Goal: Feedback & Contribution: Contribute content

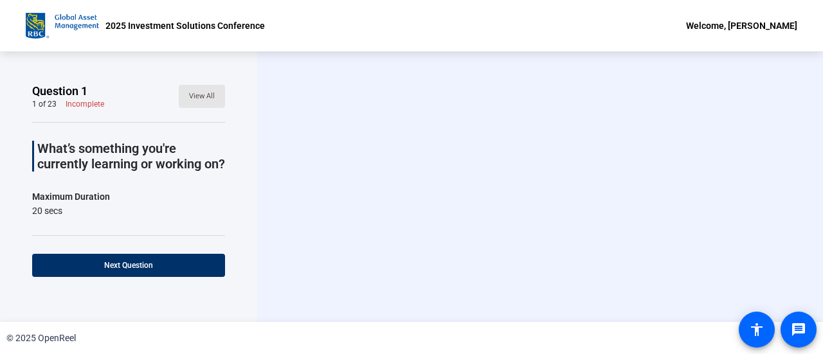
click at [204, 106] on span at bounding box center [202, 96] width 46 height 31
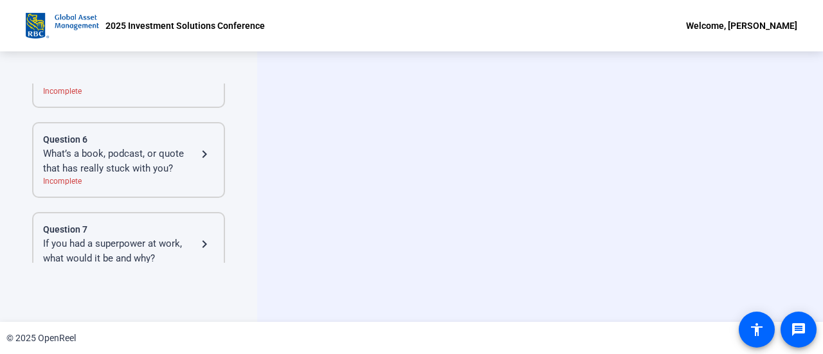
click at [190, 176] on div "Incomplete" at bounding box center [128, 182] width 171 height 12
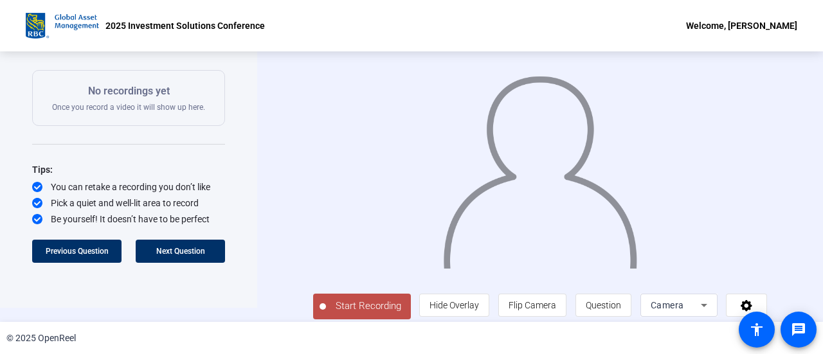
scroll to position [22, 0]
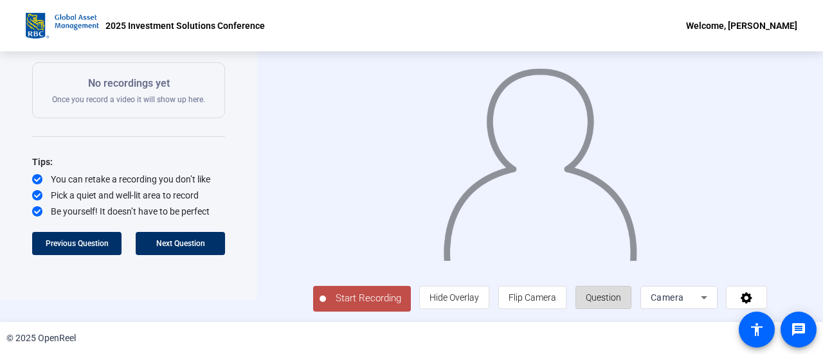
click at [618, 291] on span at bounding box center [603, 297] width 55 height 31
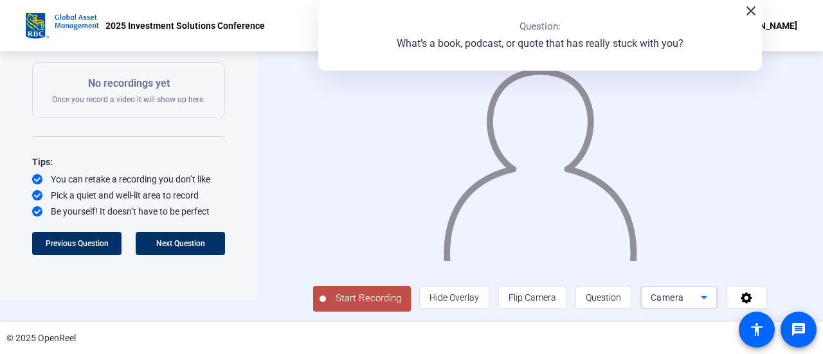
click at [696, 299] on icon at bounding box center [703, 297] width 15 height 15
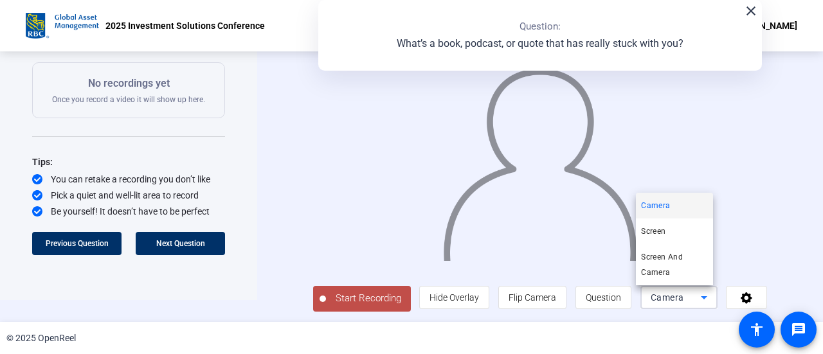
click at [694, 299] on div at bounding box center [411, 177] width 823 height 354
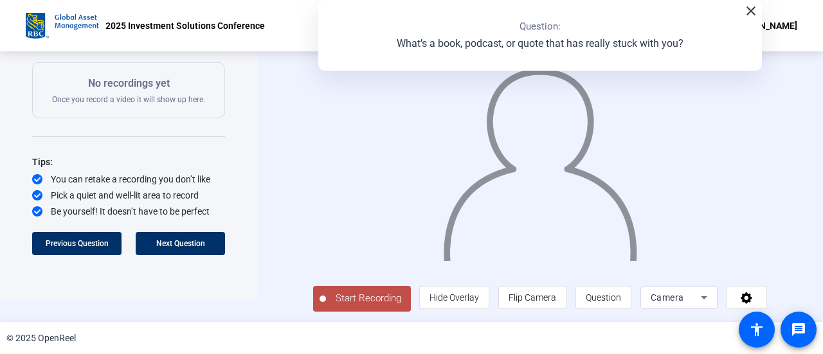
click at [348, 302] on span "Start Recording" at bounding box center [368, 298] width 85 height 15
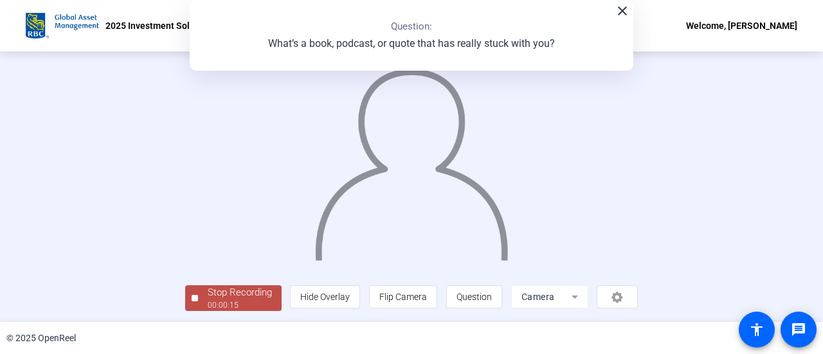
click at [224, 302] on div "00:00:15" at bounding box center [240, 306] width 64 height 12
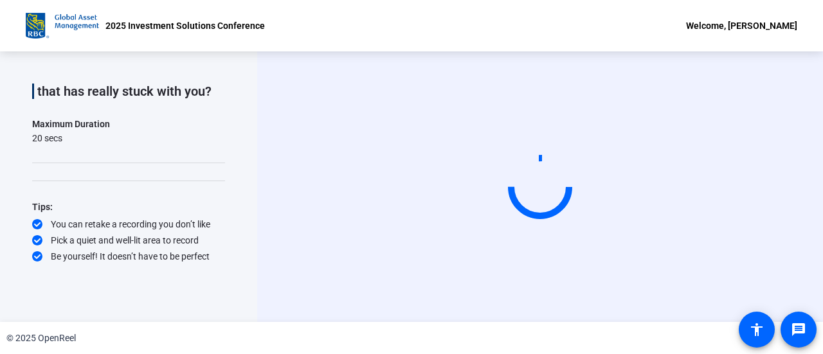
scroll to position [0, 0]
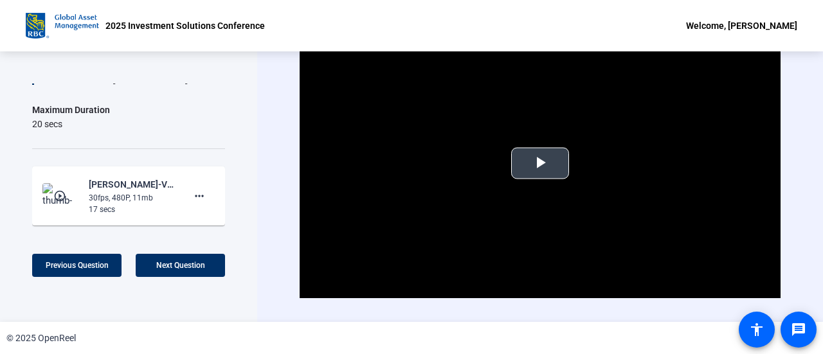
click at [483, 172] on video "Video Player" at bounding box center [540, 163] width 481 height 271
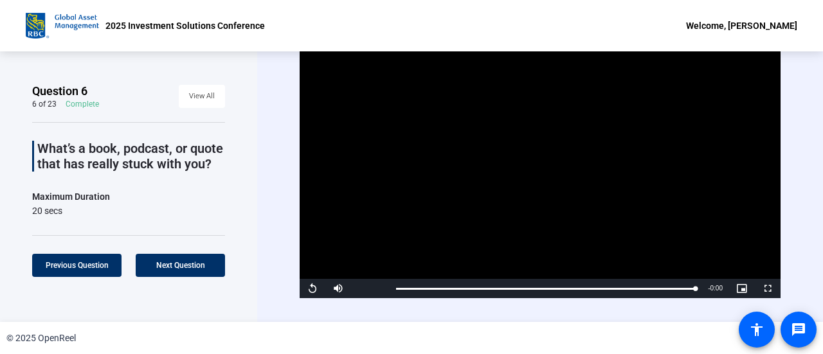
click at [240, 158] on div "Question 6 6 of 23 Complete View All What’s a book, podcast, or quote that has …" at bounding box center [128, 186] width 257 height 271
click at [318, 289] on span "Video Player" at bounding box center [313, 289] width 26 height 0
click at [101, 263] on span "Previous Question" at bounding box center [77, 265] width 63 height 9
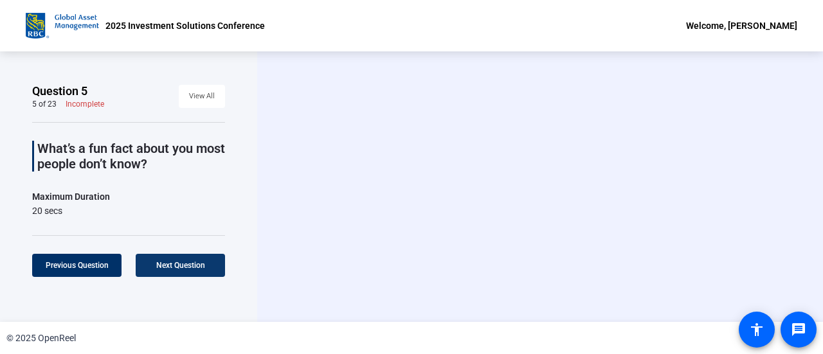
click at [169, 266] on span "Next Question" at bounding box center [180, 265] width 49 height 9
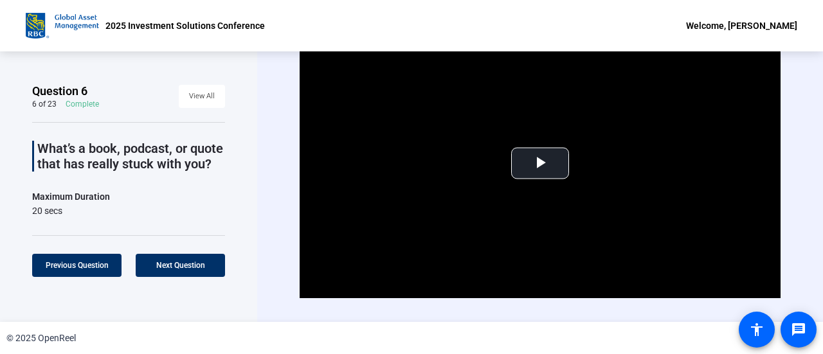
scroll to position [26, 0]
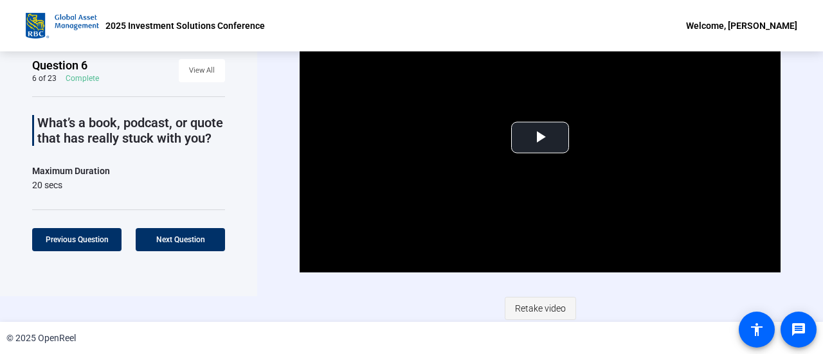
click at [525, 312] on span "Retake video" at bounding box center [540, 308] width 51 height 24
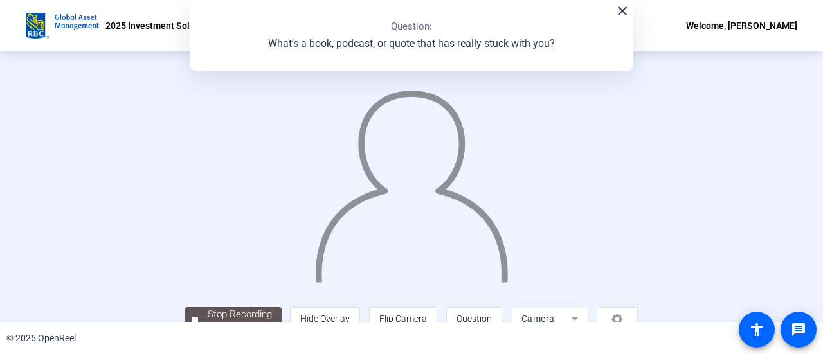
click at [619, 13] on mat-icon "close" at bounding box center [622, 10] width 15 height 15
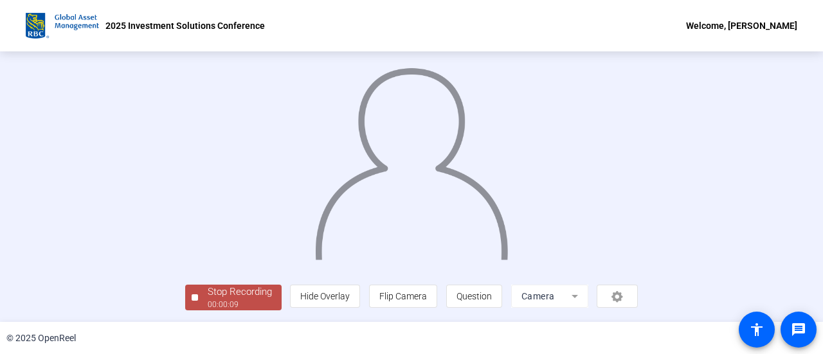
scroll to position [90, 0]
click at [208, 287] on div "Stop Recording" at bounding box center [240, 292] width 64 height 15
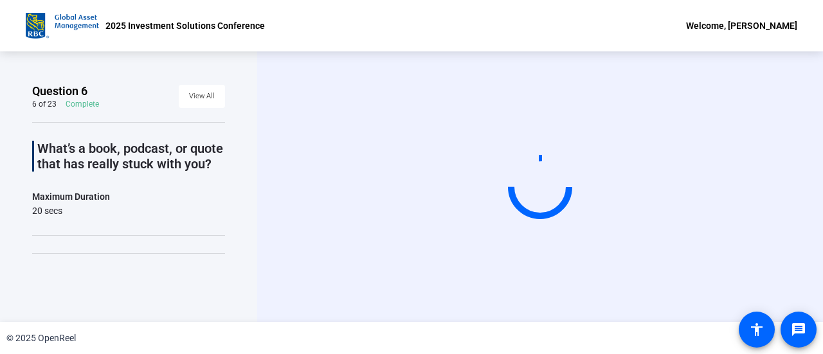
scroll to position [0, 0]
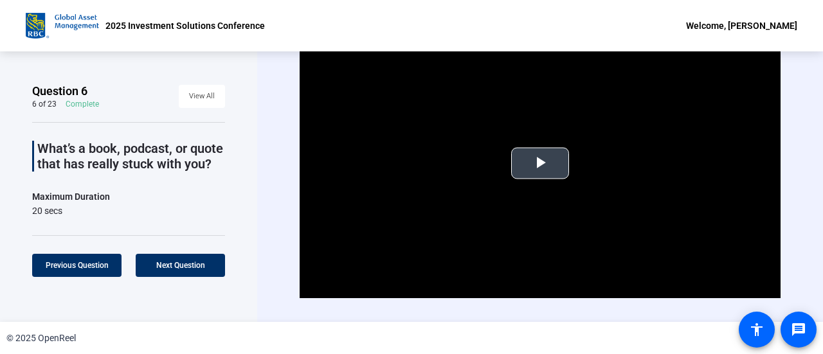
click at [540, 163] on span "Video Player" at bounding box center [540, 163] width 0 height 0
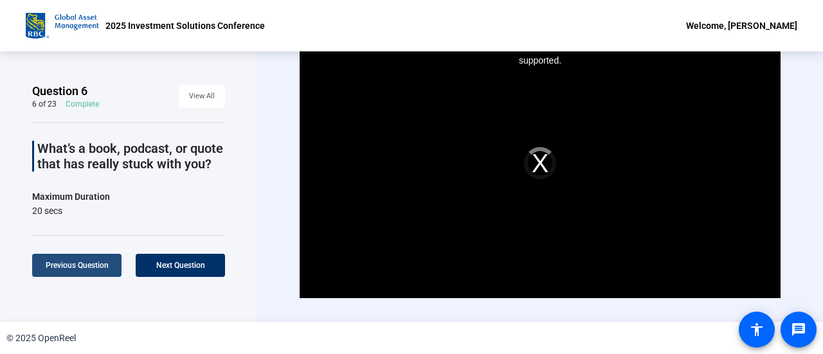
click at [82, 259] on span at bounding box center [76, 265] width 89 height 31
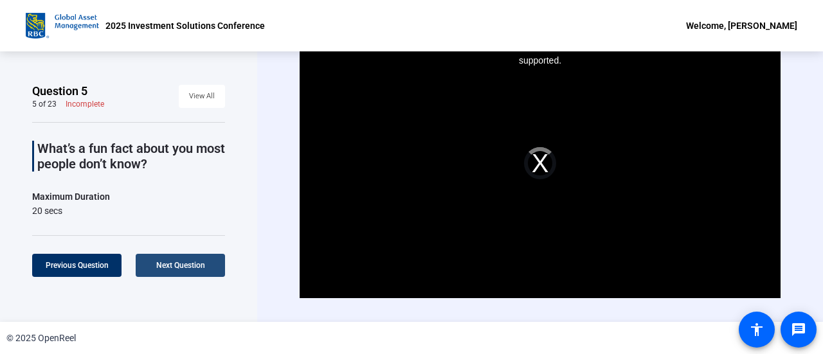
click at [217, 262] on span at bounding box center [180, 265] width 89 height 31
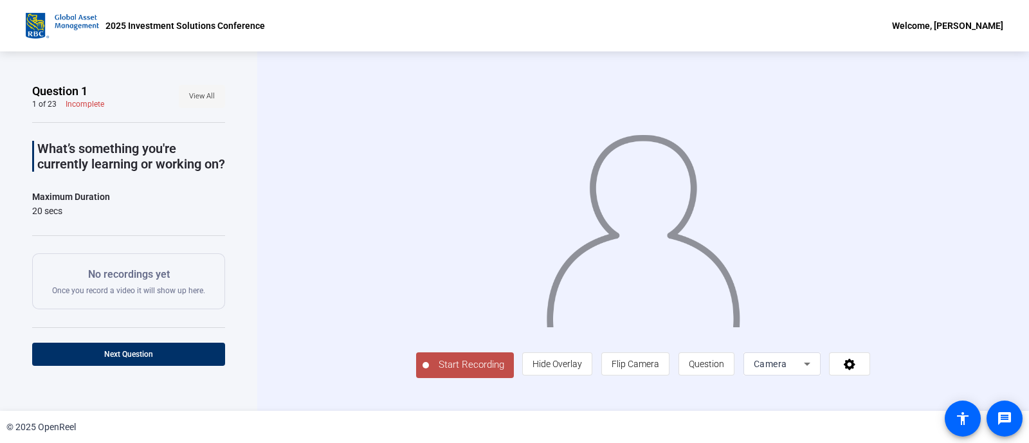
click at [198, 89] on span "View All" at bounding box center [202, 96] width 26 height 19
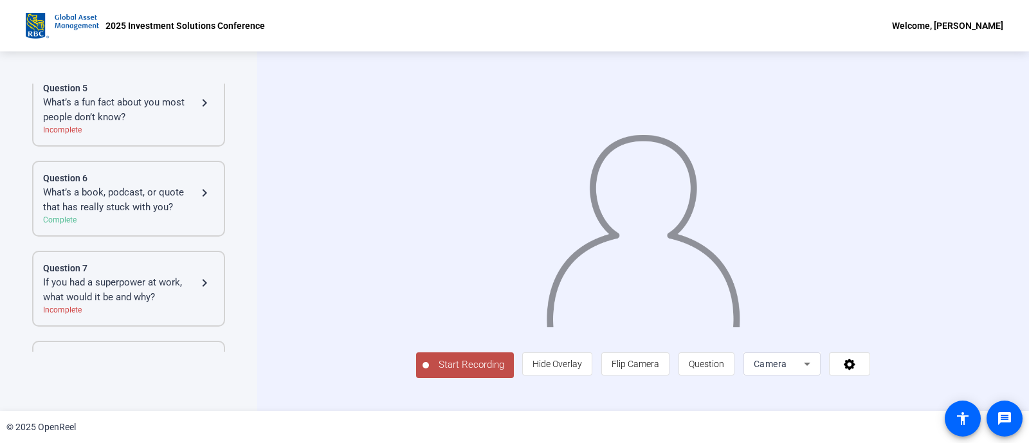
click at [161, 197] on div "What’s a book, podcast, or quote that has really stuck with you?" at bounding box center [120, 199] width 154 height 29
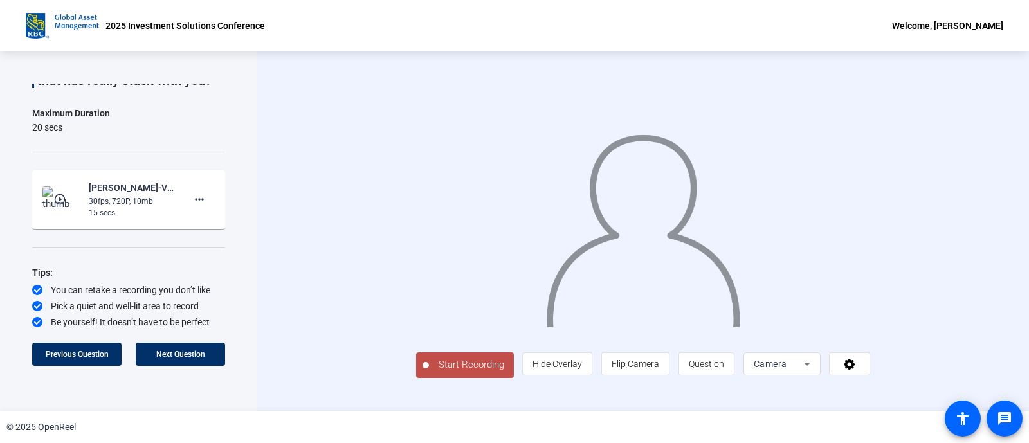
scroll to position [98, 0]
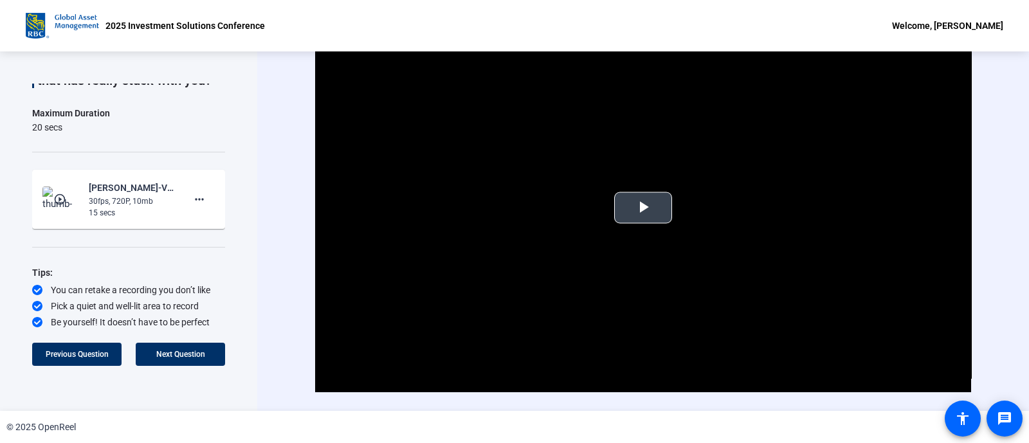
click at [623, 242] on video "Video Player" at bounding box center [643, 207] width 656 height 369
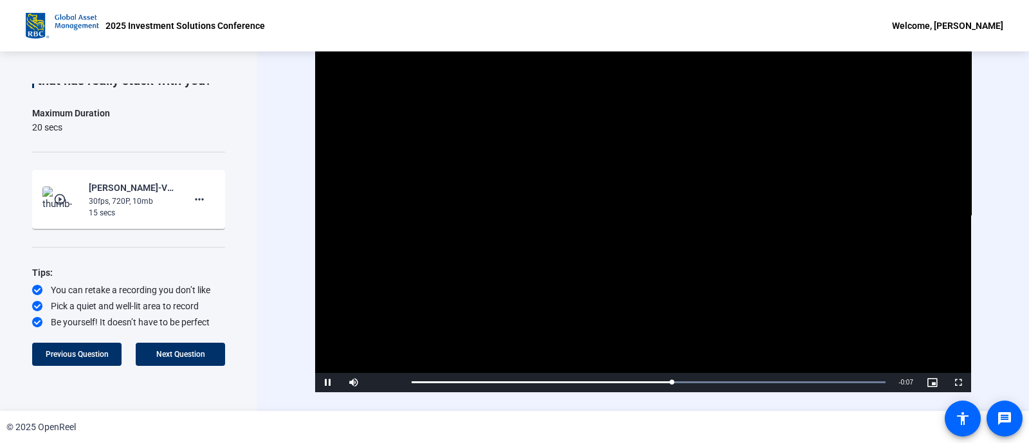
scroll to position [30, 0]
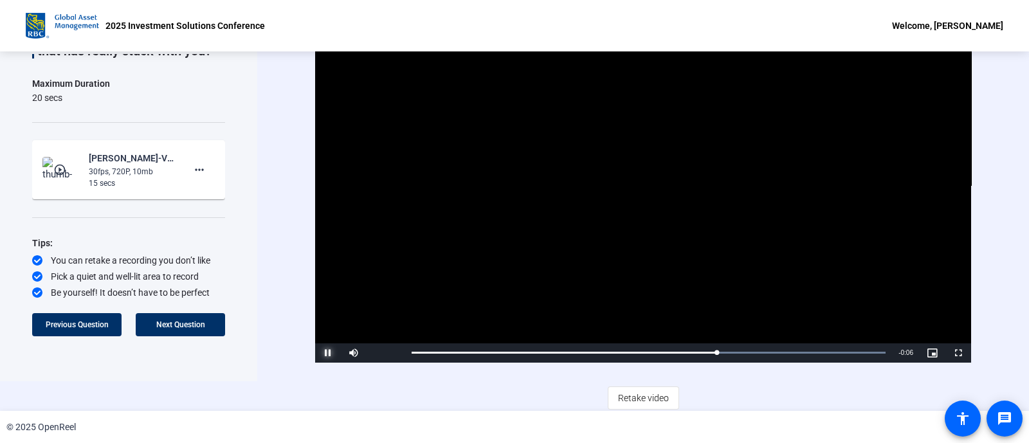
click at [327, 353] on span "Video Player" at bounding box center [328, 353] width 26 height 0
click at [646, 354] on span at bounding box center [643, 398] width 70 height 31
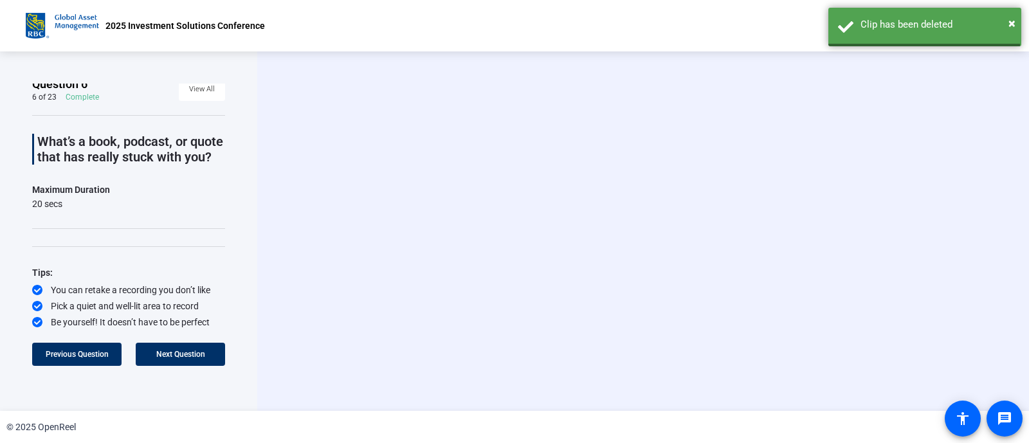
scroll to position [22, 0]
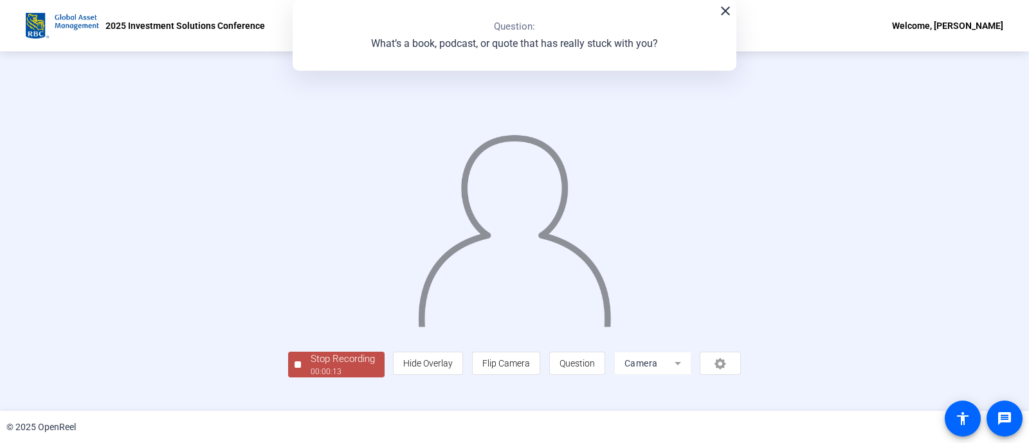
click at [505, 224] on img at bounding box center [515, 225] width 196 height 204
click at [311, 354] on div "00:00:15" at bounding box center [343, 372] width 64 height 12
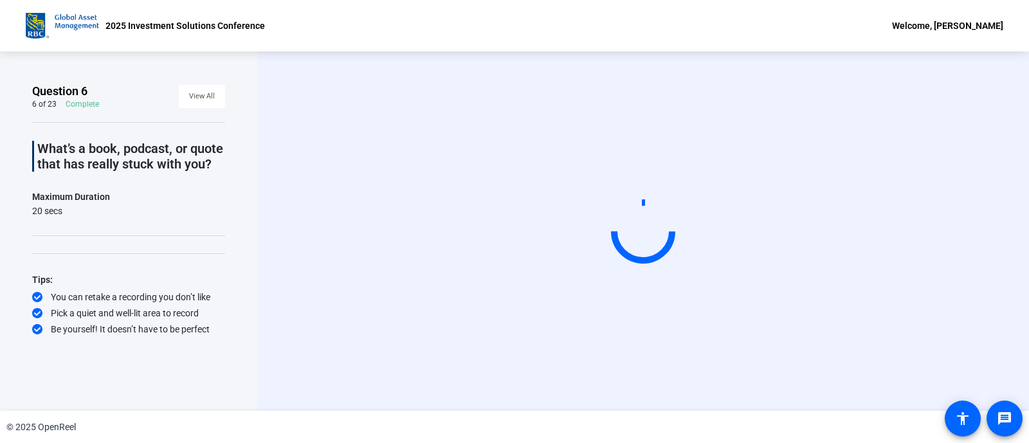
scroll to position [0, 0]
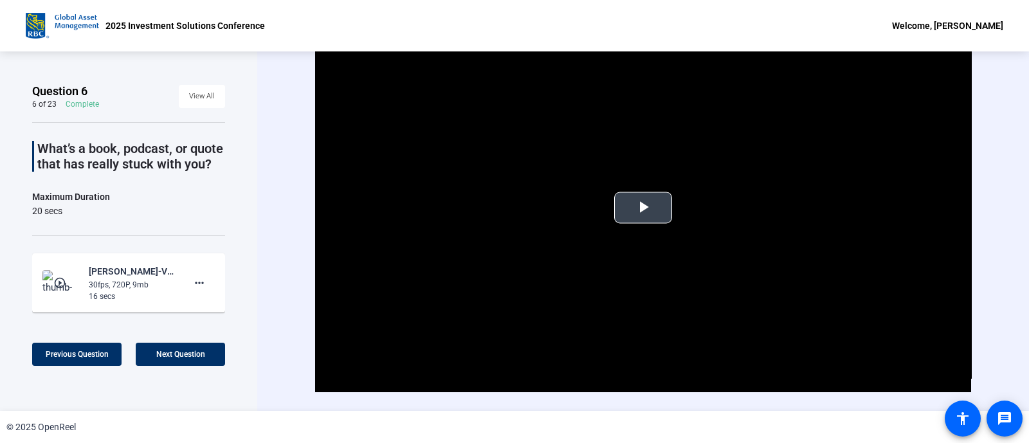
click at [643, 208] on span "Video Player" at bounding box center [643, 208] width 0 height 0
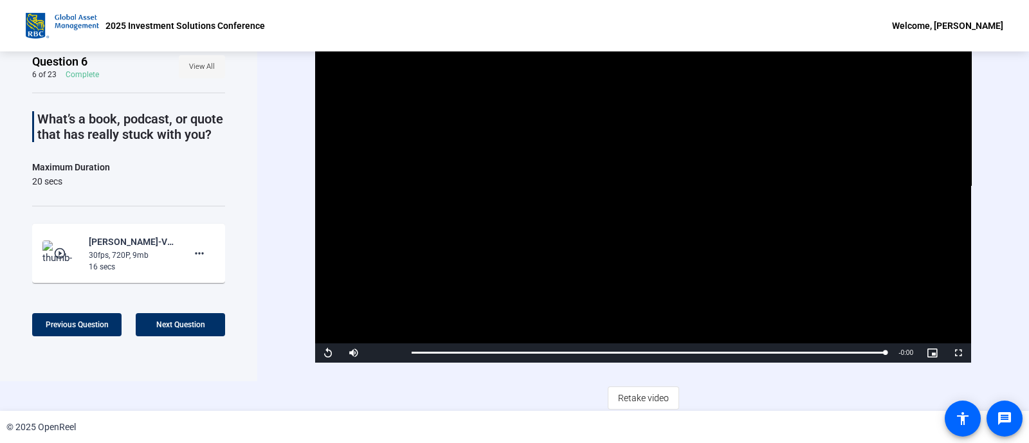
click at [193, 57] on span "View All" at bounding box center [202, 66] width 26 height 19
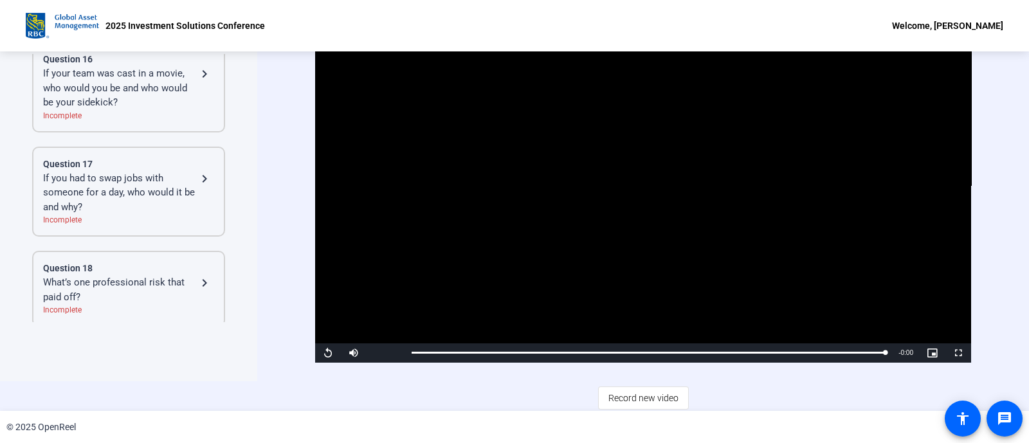
scroll to position [1479, 0]
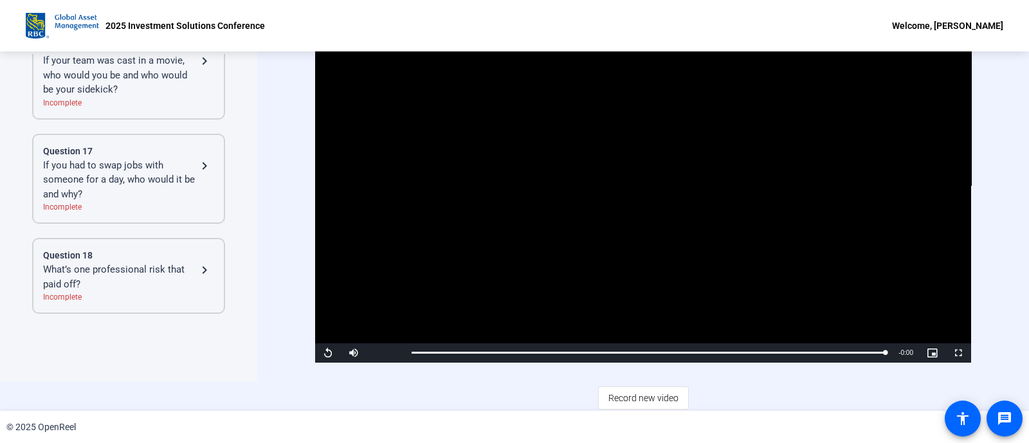
click at [145, 159] on div "If you had to swap jobs with someone for a day, who would it be and why?" at bounding box center [120, 180] width 154 height 44
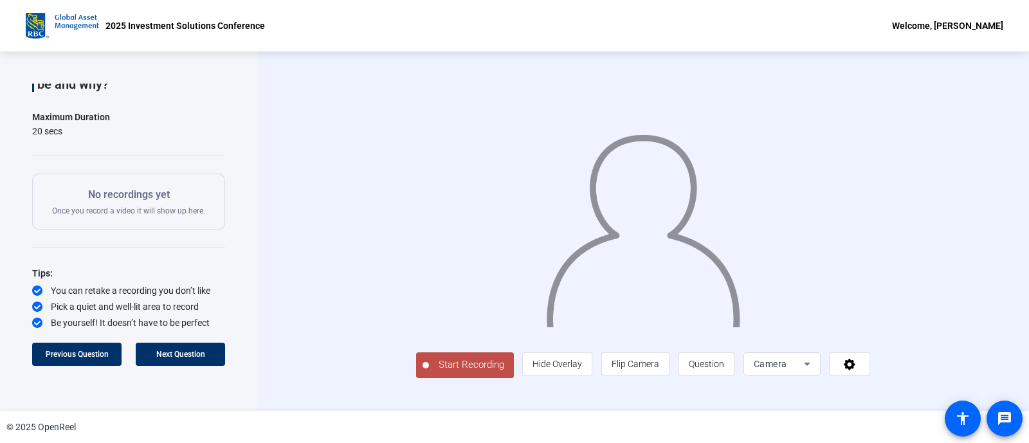
scroll to position [28, 0]
click at [429, 354] on span "Start Recording" at bounding box center [471, 364] width 85 height 15
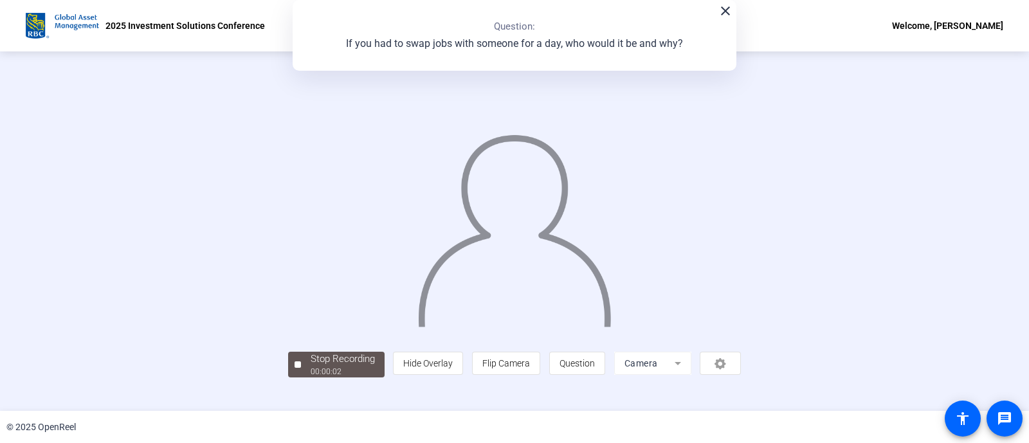
scroll to position [51, 0]
click at [311, 354] on div "Stop Recording" at bounding box center [343, 359] width 64 height 15
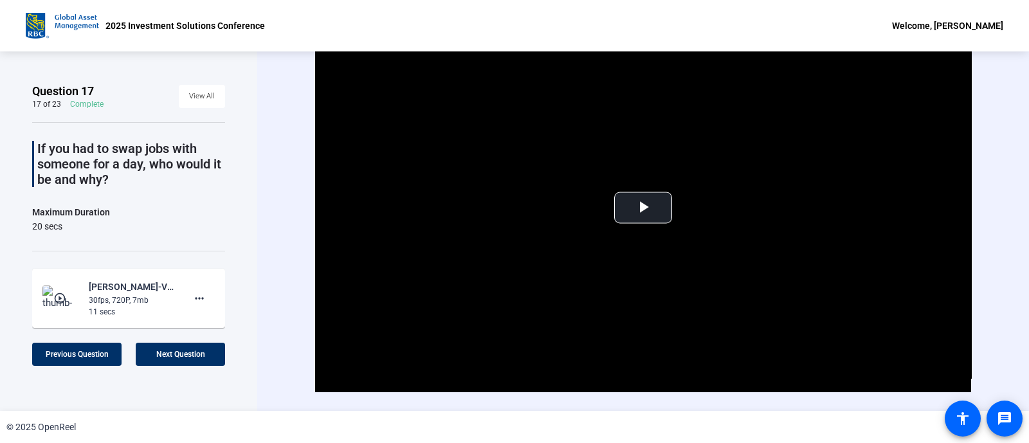
scroll to position [30, 0]
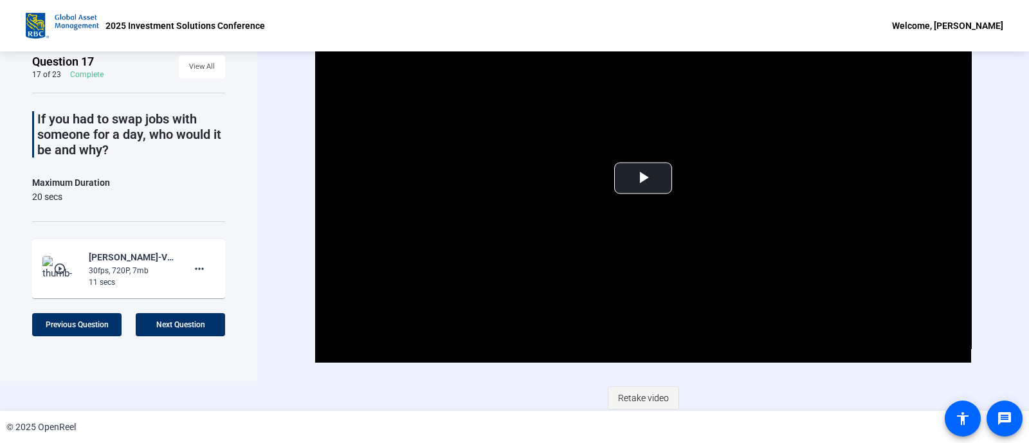
click at [651, 354] on span "Retake video" at bounding box center [643, 398] width 51 height 24
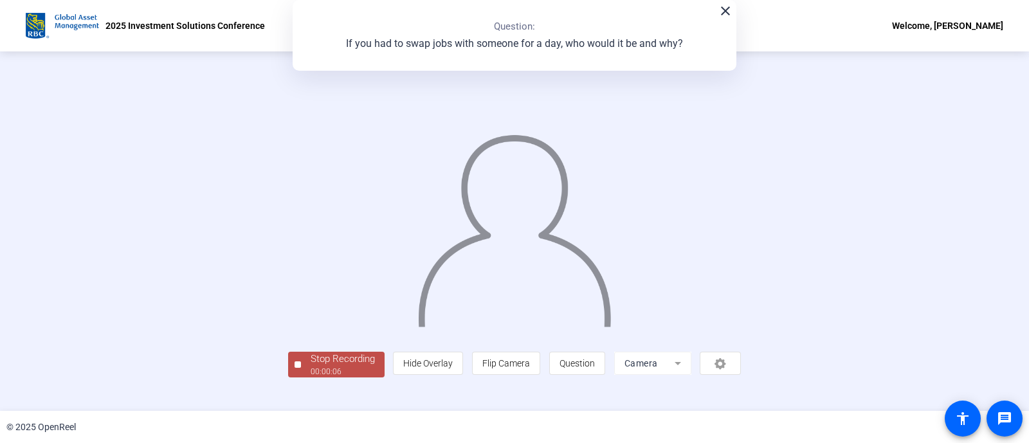
scroll to position [51, 0]
click at [311, 354] on div "Stop Recording" at bounding box center [343, 359] width 64 height 15
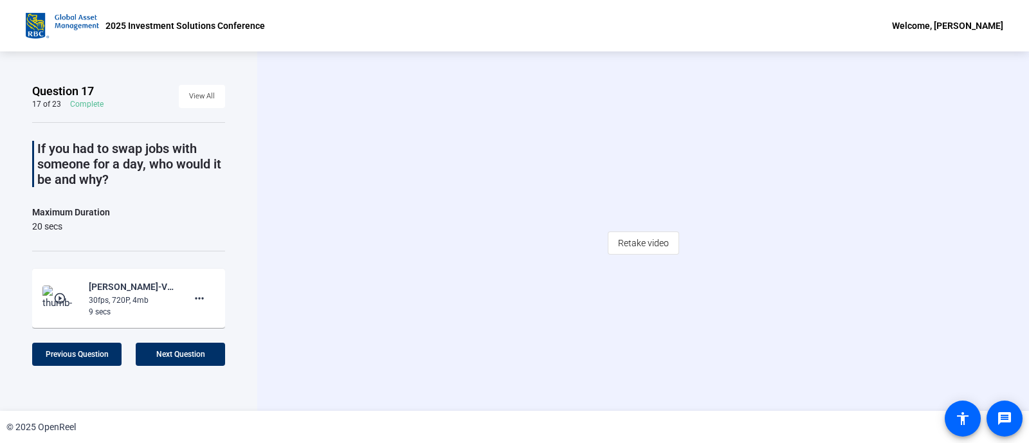
scroll to position [0, 0]
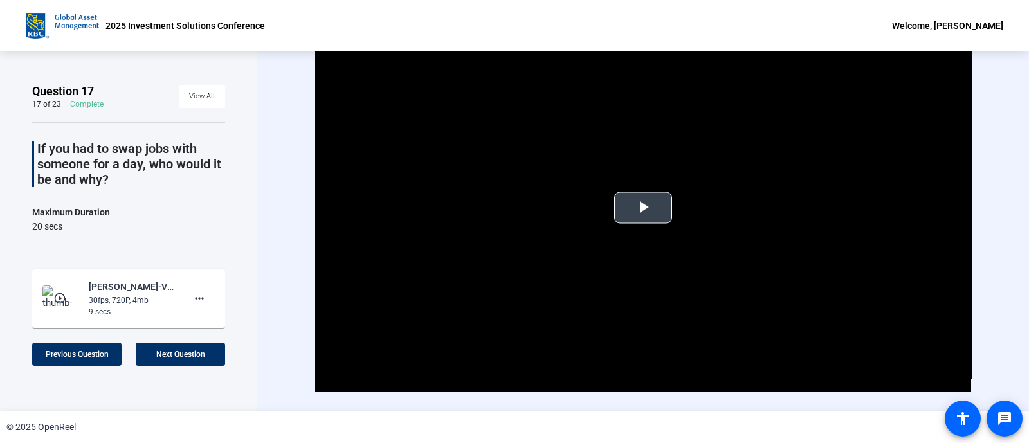
click at [643, 208] on span "Video Player" at bounding box center [643, 208] width 0 height 0
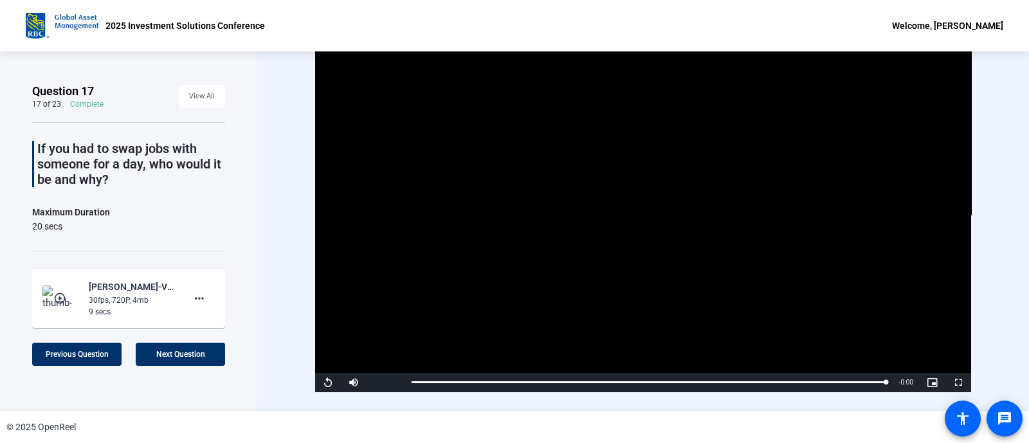
scroll to position [30, 0]
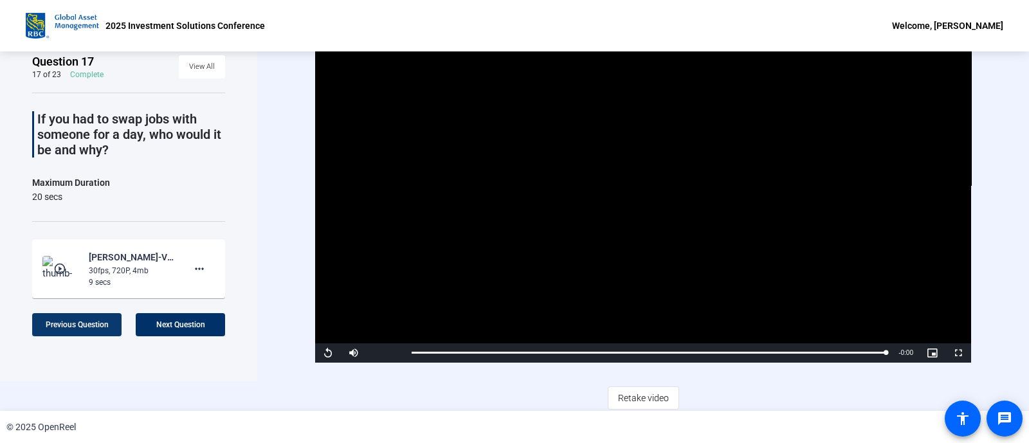
click at [77, 321] on span "Previous Question" at bounding box center [77, 324] width 63 height 9
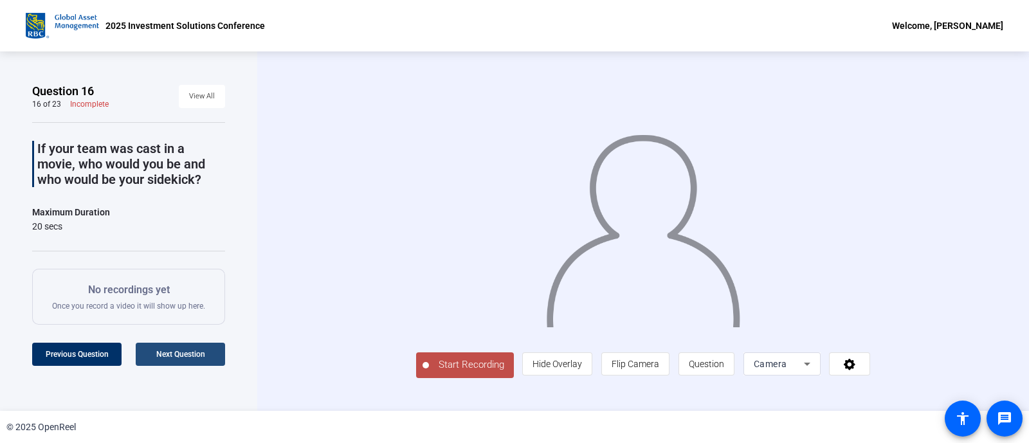
click at [198, 354] on span at bounding box center [180, 354] width 89 height 31
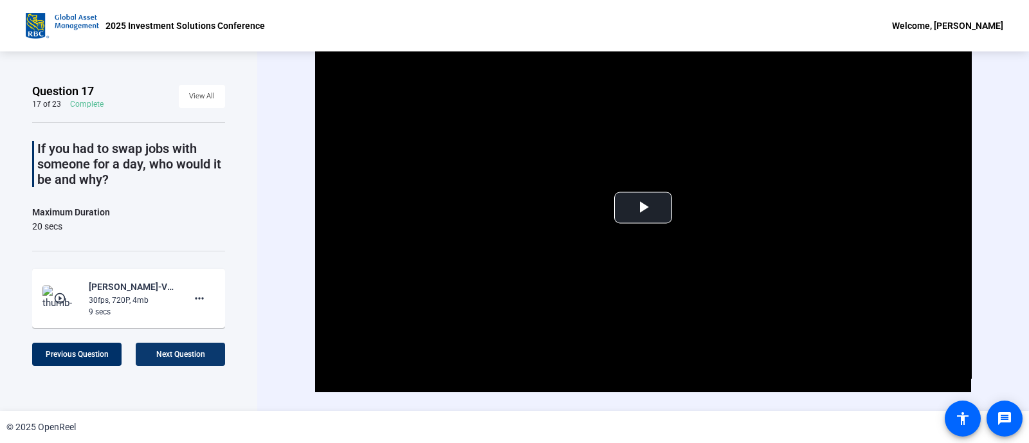
scroll to position [30, 0]
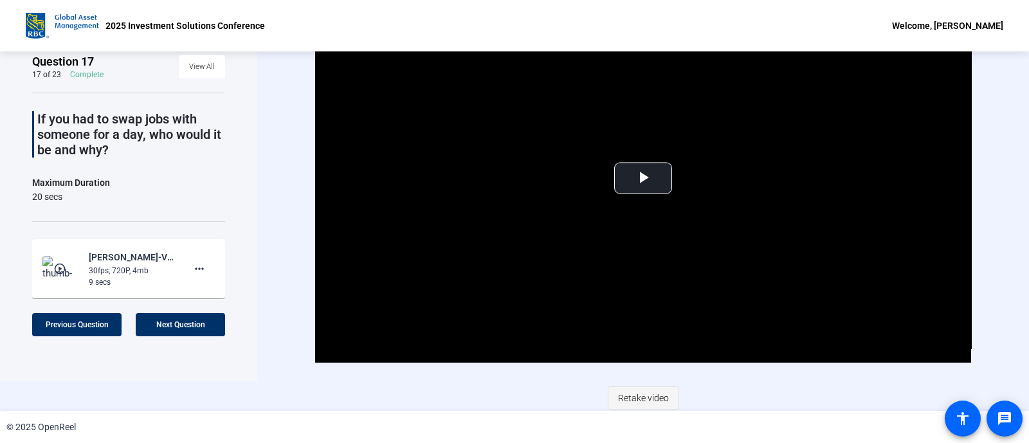
click at [646, 354] on span "Retake video" at bounding box center [643, 398] width 51 height 24
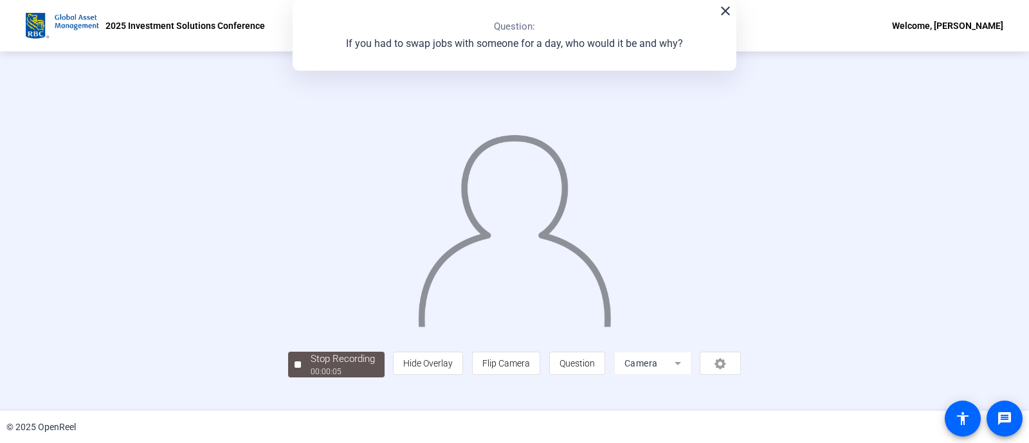
scroll to position [51, 0]
click at [311, 354] on div "Stop Recording" at bounding box center [343, 359] width 64 height 15
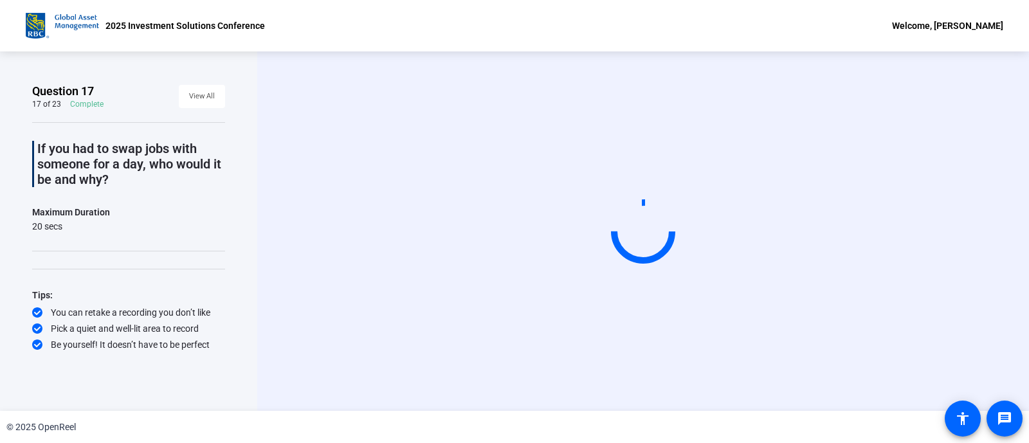
scroll to position [0, 0]
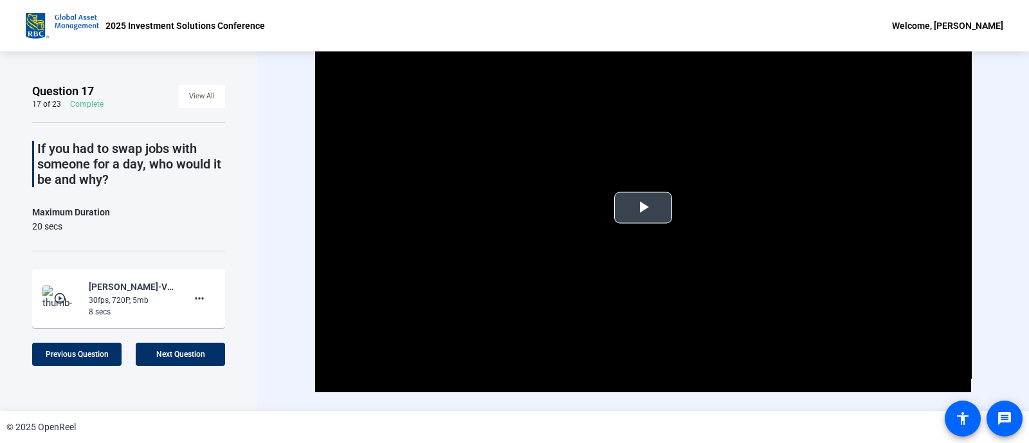
click at [643, 208] on span "Video Player" at bounding box center [643, 208] width 0 height 0
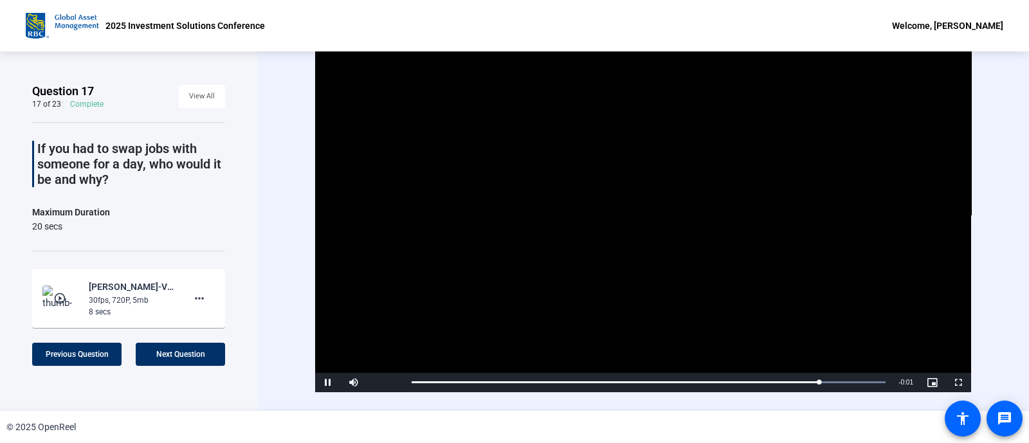
scroll to position [30, 0]
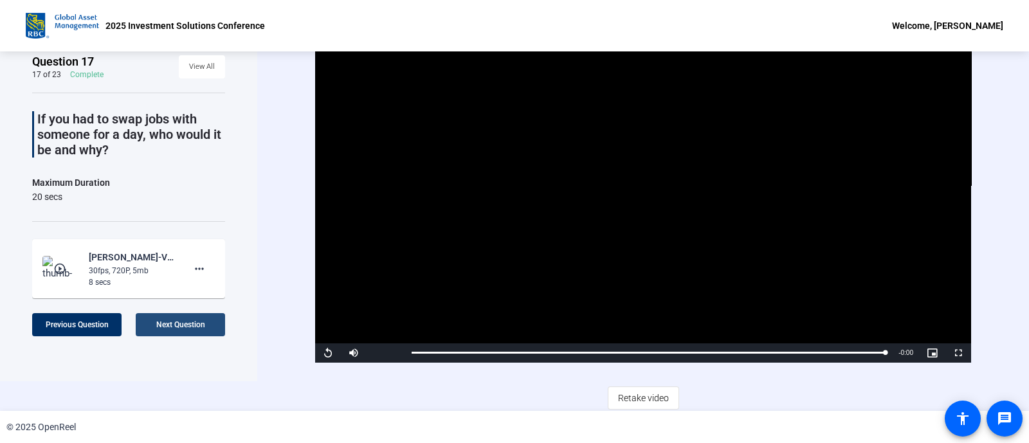
click at [190, 329] on span at bounding box center [180, 324] width 89 height 31
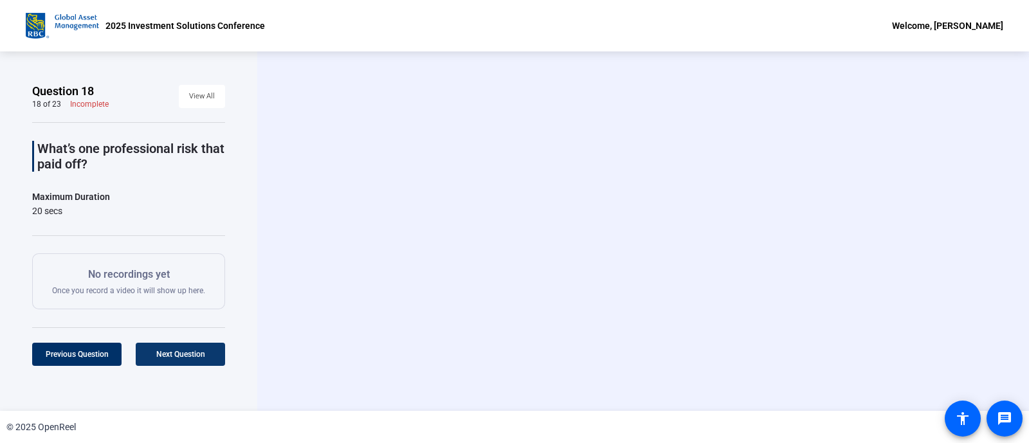
scroll to position [0, 0]
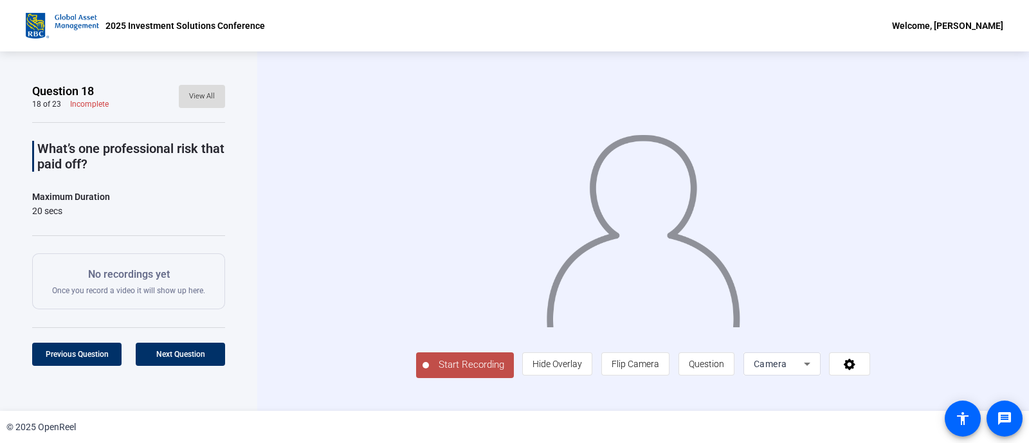
click at [202, 104] on span "View All" at bounding box center [202, 96] width 26 height 19
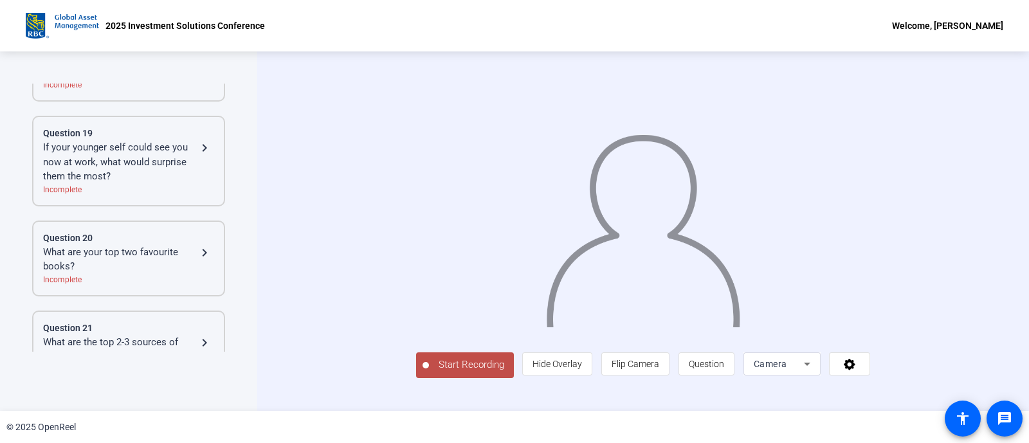
scroll to position [1938, 0]
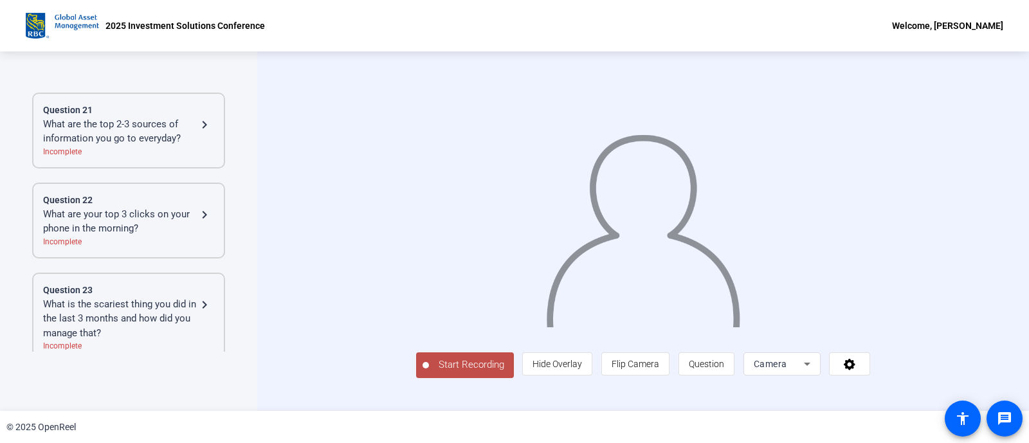
click at [271, 354] on div "Start Recording person Hide Overlay flip Flip Camera question_mark Question Cam…" at bounding box center [643, 230] width 772 height 359
click at [129, 297] on div "What is the scariest thing you did in the last 3 months and how did you manage …" at bounding box center [120, 319] width 154 height 44
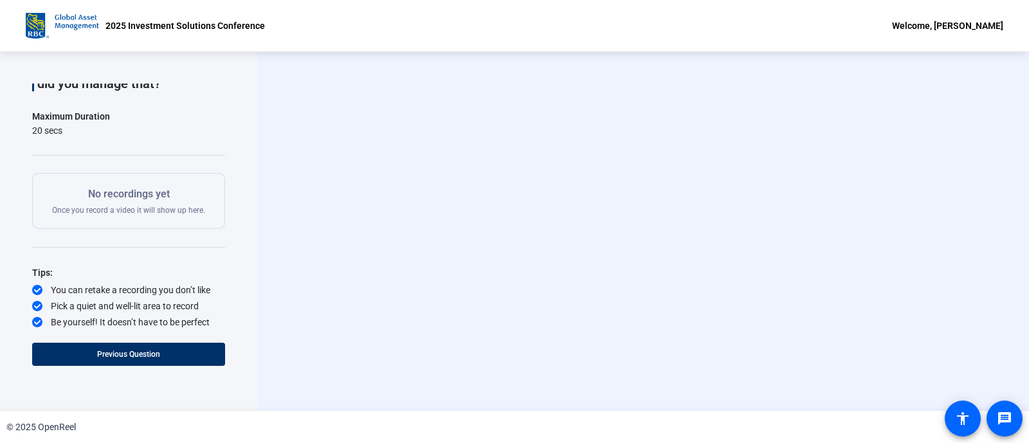
scroll to position [3, 0]
click at [61, 40] on div "2025 Investment Solutions Conference Welcome, [PERSON_NAME]" at bounding box center [514, 25] width 1029 height 51
